Goal: Find specific page/section: Find specific page/section

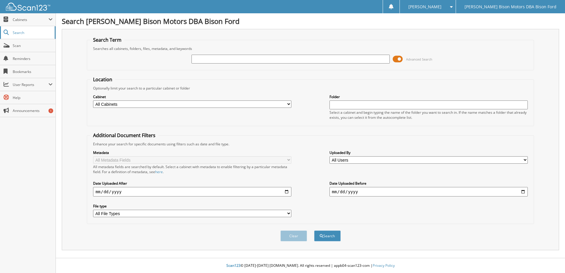
click at [17, 35] on link "Search" at bounding box center [28, 32] width 56 height 13
click at [20, 33] on span "Search" at bounding box center [32, 32] width 39 height 5
click at [18, 8] on img at bounding box center [28, 7] width 44 height 8
click at [399, 59] on span at bounding box center [398, 59] width 10 height 9
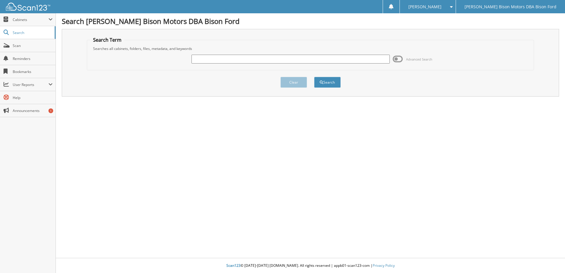
click at [233, 62] on input "text" at bounding box center [290, 59] width 198 height 9
type input "6243213"
click at [314, 77] on button "Search" at bounding box center [327, 82] width 27 height 11
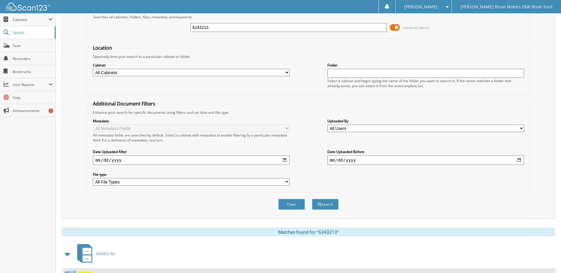
scroll to position [57, 0]
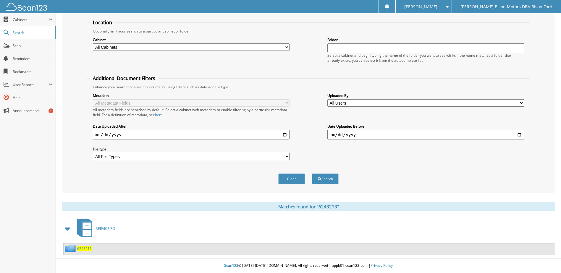
click at [81, 250] on span "6243213" at bounding box center [84, 248] width 14 height 5
